Goal: Information Seeking & Learning: Learn about a topic

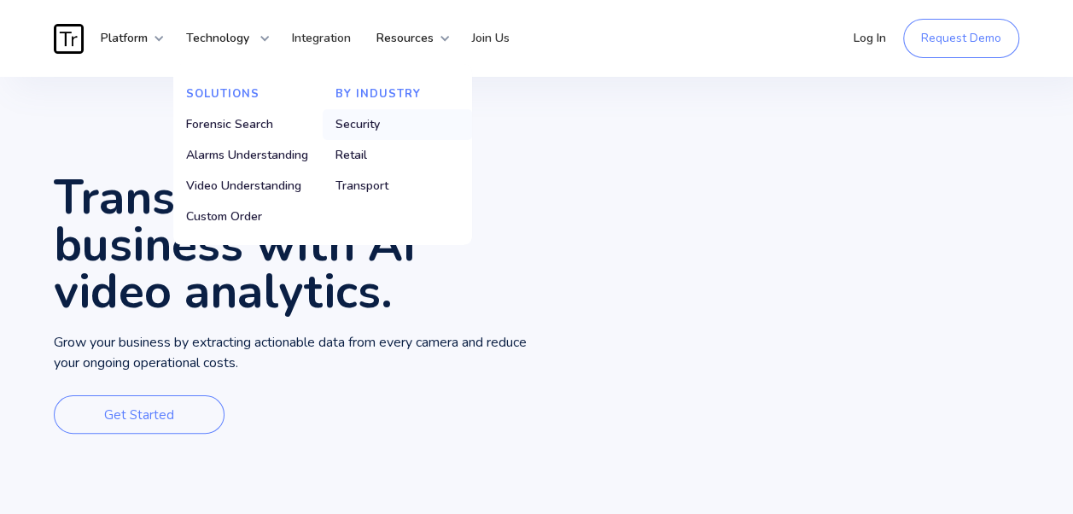
click at [354, 119] on div "Security" at bounding box center [358, 124] width 44 height 17
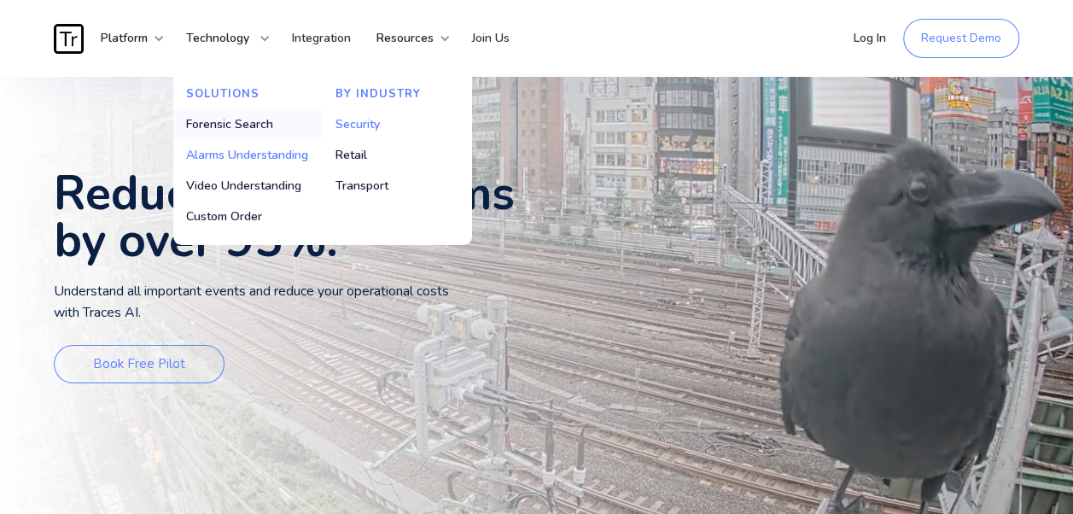
click at [232, 123] on div "Forensic Search" at bounding box center [229, 124] width 87 height 17
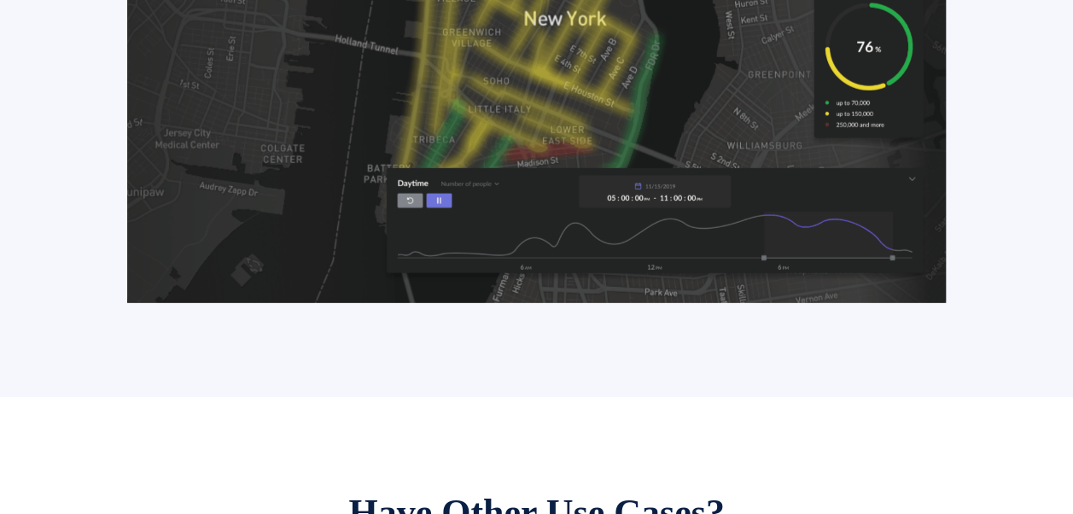
scroll to position [2796, 0]
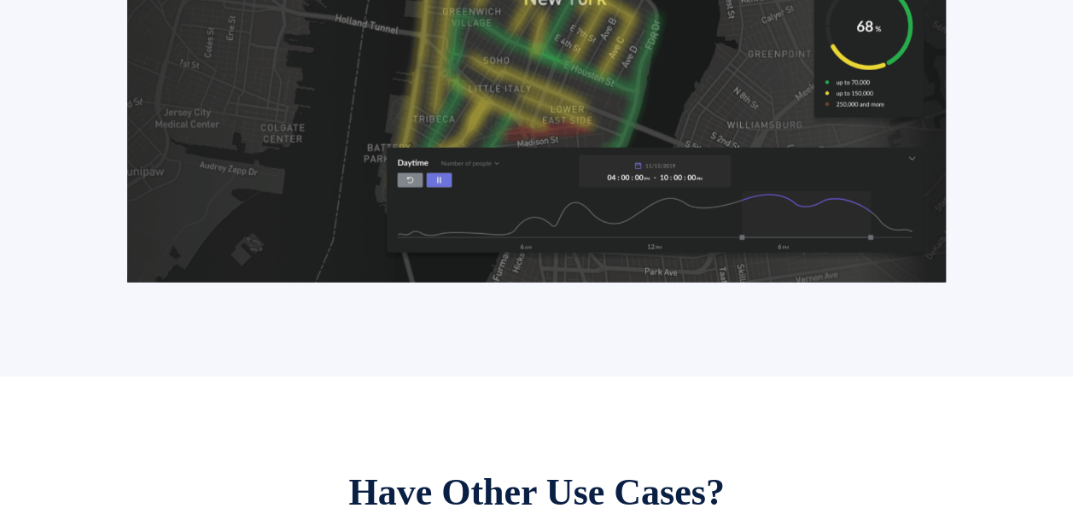
click at [934, 118] on img at bounding box center [536, 52] width 818 height 460
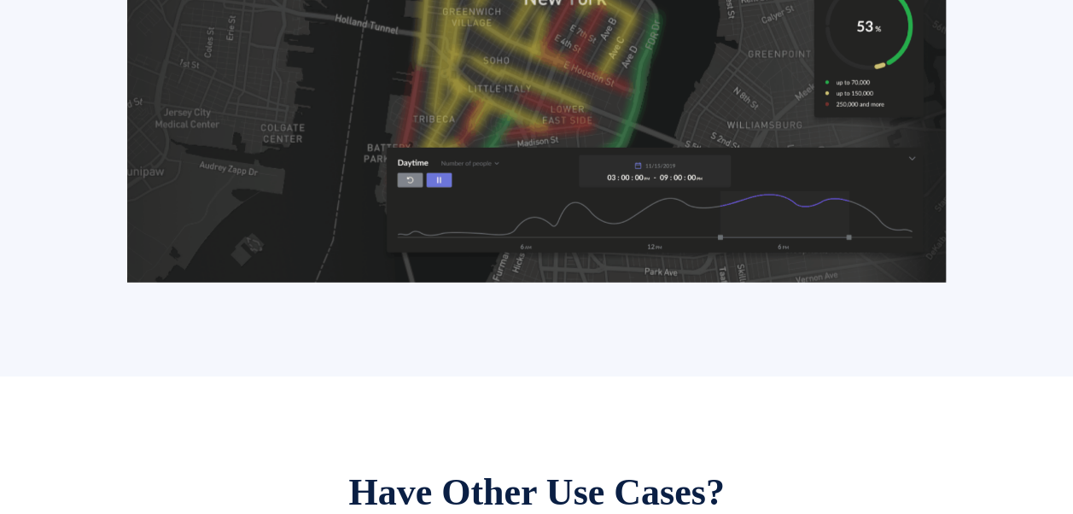
click at [934, 118] on img at bounding box center [536, 52] width 818 height 460
